Goal: Task Accomplishment & Management: Manage account settings

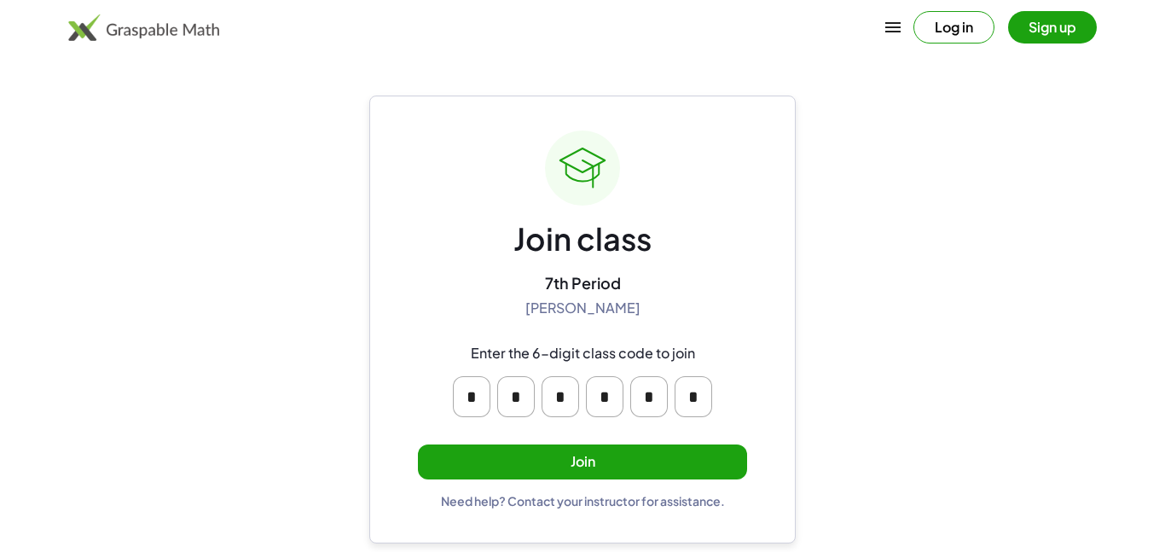
click at [689, 472] on button "Join" at bounding box center [582, 461] width 329 height 35
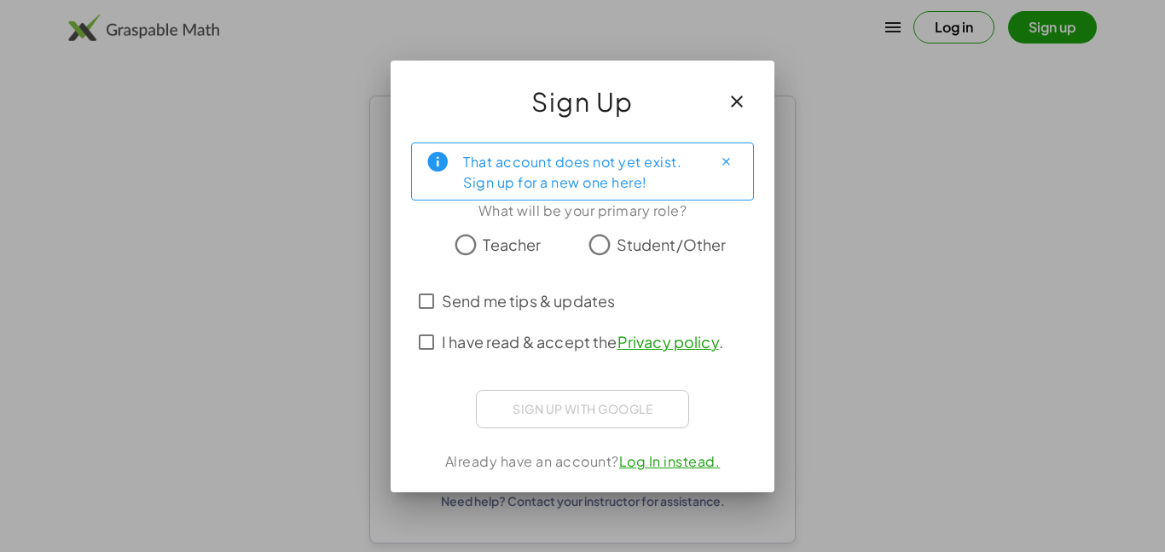
click at [647, 245] on span "Student/Other" at bounding box center [672, 244] width 110 height 23
click at [547, 338] on span "I have read & accept the Privacy policy ." at bounding box center [582, 341] width 281 height 23
click at [525, 298] on span "Send me tips & updates" at bounding box center [528, 300] width 173 height 23
click at [528, 304] on span "Send me tips & updates" at bounding box center [528, 300] width 173 height 23
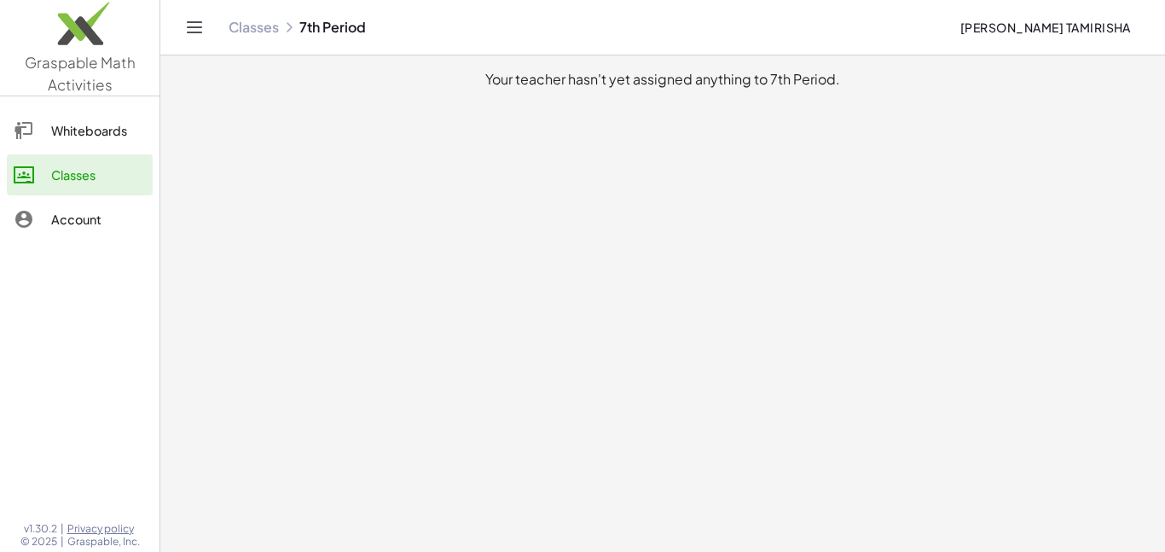
click at [71, 127] on div "Whiteboards" at bounding box center [98, 130] width 95 height 20
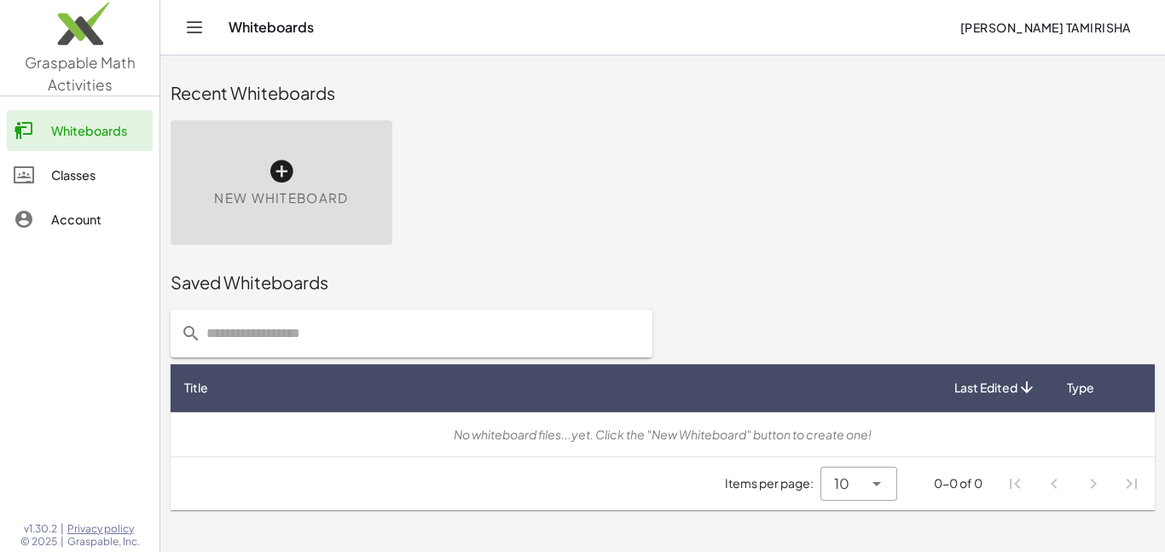
click at [80, 269] on div at bounding box center [79, 379] width 159 height 258
click at [77, 217] on div "Account" at bounding box center [98, 219] width 95 height 20
